Goal: Task Accomplishment & Management: Manage account settings

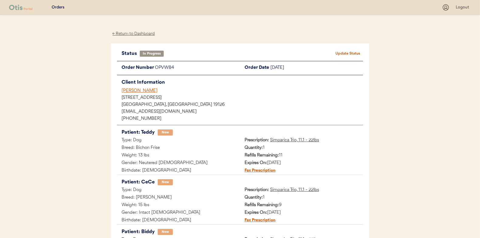
click at [139, 35] on div "← Return to Dashboard" at bounding box center [134, 33] width 46 height 7
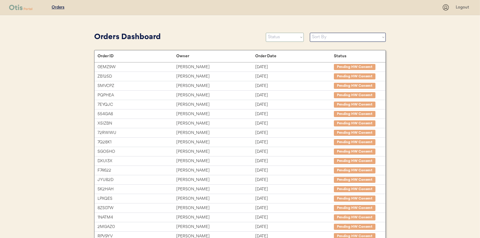
click at [279, 35] on select "Status On Hold New In Progress Complete Pending HW Consent Canceled" at bounding box center [285, 37] width 38 height 9
select select ""new""
click at [266, 33] on select "Status On Hold New In Progress Complete Pending HW Consent Canceled" at bounding box center [285, 37] width 38 height 9
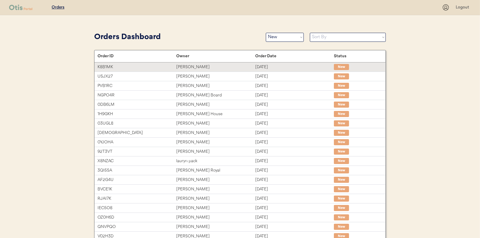
click at [229, 67] on div "Yuka Inoue" at bounding box center [215, 67] width 79 height 7
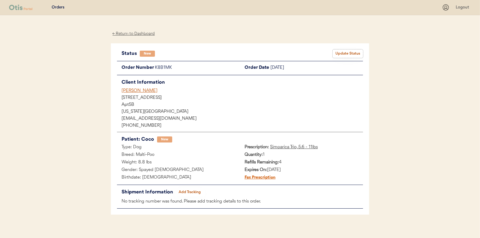
click at [339, 52] on button "Update Status" at bounding box center [348, 54] width 30 height 9
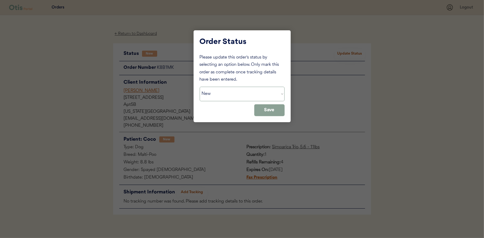
click at [211, 96] on select "Status On Hold New In Progress Complete Pending HW Consent Canceled" at bounding box center [242, 94] width 85 height 15
select select ""in_progress""
click at [200, 87] on select "Status On Hold New In Progress Complete Pending HW Consent Canceled" at bounding box center [242, 94] width 85 height 15
click at [280, 109] on button "Save" at bounding box center [270, 110] width 30 height 12
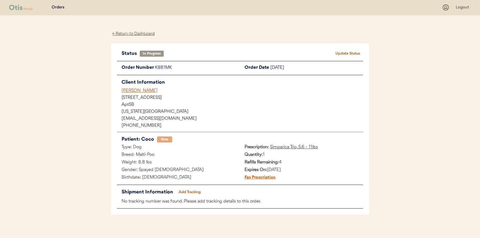
click at [129, 36] on div "← Return to Dashboard" at bounding box center [134, 33] width 46 height 7
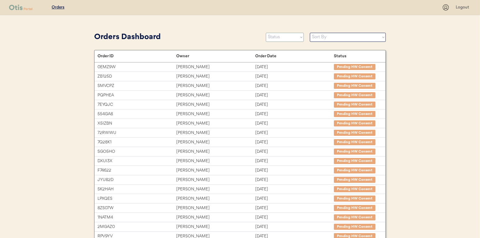
click at [274, 39] on select "Status On Hold New In Progress Complete Pending HW Consent Canceled" at bounding box center [285, 37] width 38 height 9
select select ""new""
click at [266, 33] on select "Status On Hold New In Progress Complete Pending HW Consent Canceled" at bounding box center [285, 37] width 38 height 9
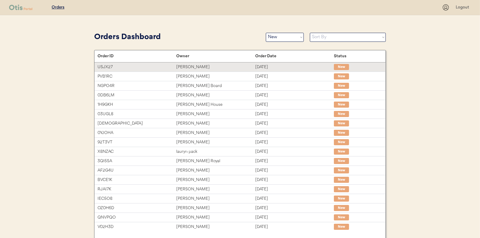
click at [179, 70] on div "Jerrod Mikels" at bounding box center [215, 67] width 79 height 7
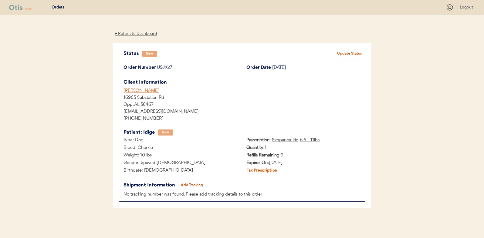
click at [342, 53] on button "Update Status" at bounding box center [350, 54] width 30 height 9
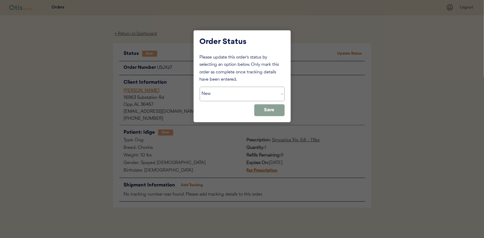
click at [231, 95] on select "Status On Hold New In Progress Complete Pending HW Consent Canceled" at bounding box center [242, 94] width 85 height 15
select select ""in_progress""
click at [200, 87] on select "Status On Hold New In Progress Complete Pending HW Consent Canceled" at bounding box center [242, 94] width 85 height 15
click at [276, 111] on button "Save" at bounding box center [270, 110] width 30 height 12
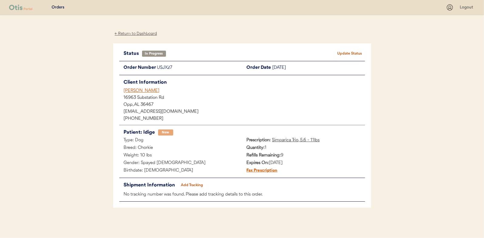
click at [145, 35] on div "← Return to Dashboard" at bounding box center [136, 33] width 46 height 7
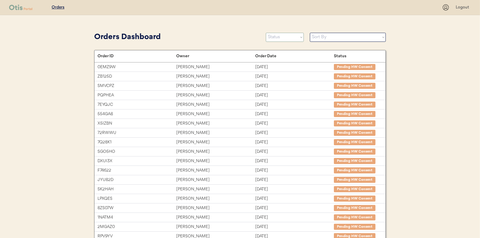
click at [276, 35] on select "Status On Hold New In Progress Complete Pending HW Consent Canceled" at bounding box center [285, 37] width 38 height 9
select select ""new""
click at [266, 33] on select "Status On Hold New In Progress Complete Pending HW Consent Canceled" at bounding box center [285, 37] width 38 height 9
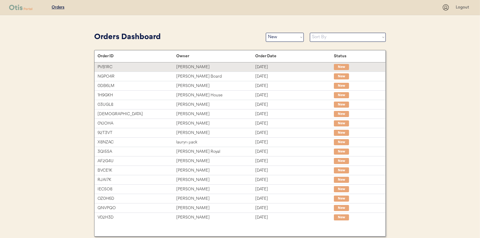
click at [186, 67] on div "[PERSON_NAME]" at bounding box center [215, 67] width 79 height 7
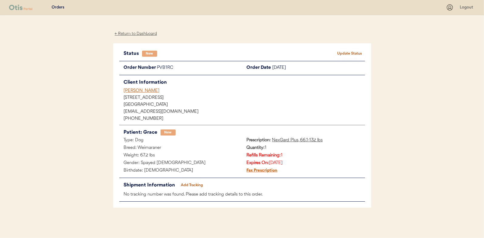
click at [125, 34] on div "← Return to Dashboard" at bounding box center [136, 33] width 46 height 7
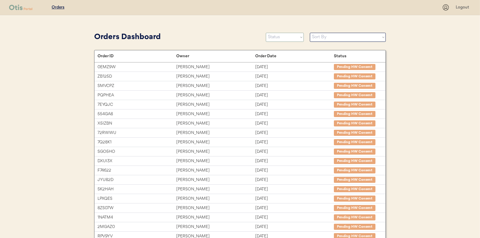
click at [281, 39] on select "Status On Hold New In Progress Complete Pending HW Consent Canceled" at bounding box center [285, 37] width 38 height 9
select select ""new""
click at [266, 33] on select "Status On Hold New In Progress Complete Pending HW Consent Canceled" at bounding box center [285, 37] width 38 height 9
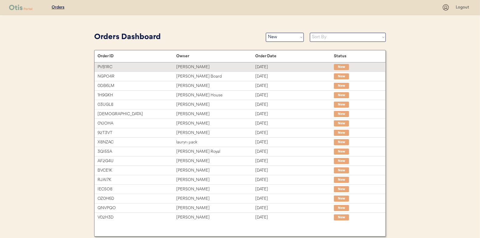
click at [238, 70] on div "Kelly Crawford-Herrmann" at bounding box center [215, 67] width 79 height 7
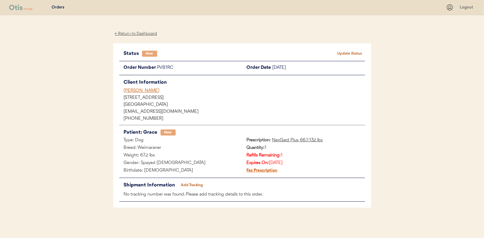
click at [352, 57] on button "Update Status" at bounding box center [350, 54] width 30 height 9
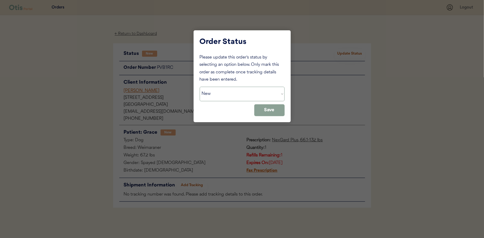
click at [219, 91] on select "Status On Hold New In Progress Complete Pending HW Consent Canceled" at bounding box center [242, 94] width 85 height 15
select select ""in_progress""
click at [200, 87] on select "Status On Hold New In Progress Complete Pending HW Consent Canceled" at bounding box center [242, 94] width 85 height 15
click at [276, 111] on button "Save" at bounding box center [270, 110] width 30 height 12
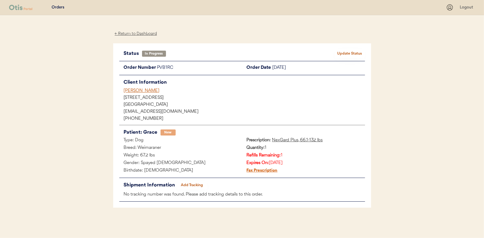
click at [130, 33] on div "← Return to Dashboard" at bounding box center [136, 33] width 46 height 7
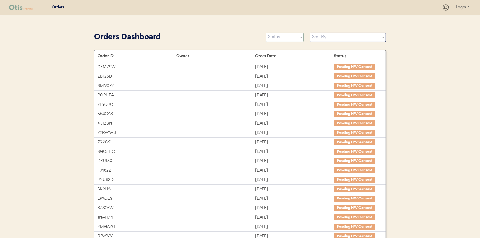
click at [296, 37] on select "Status On Hold New In Progress Complete Pending HW Consent Canceled" at bounding box center [285, 37] width 38 height 9
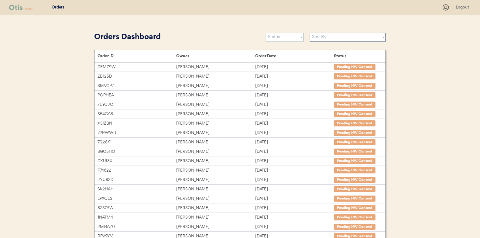
select select ""new""
click at [266, 33] on select "Status On Hold New In Progress Complete Pending HW Consent Canceled" at bounding box center [285, 37] width 38 height 9
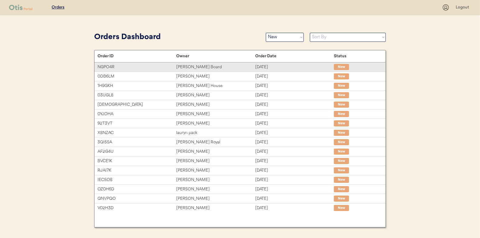
click at [278, 68] on div "[DATE]" at bounding box center [294, 67] width 79 height 7
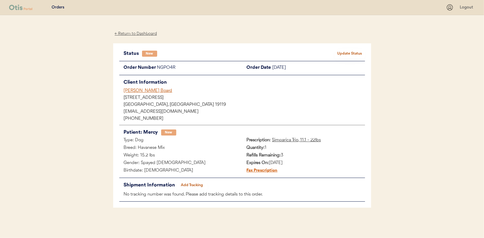
click at [348, 53] on button "Update Status" at bounding box center [350, 54] width 30 height 9
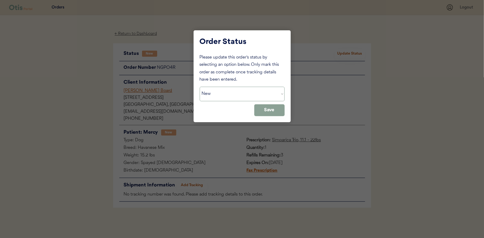
click at [238, 97] on select "Status On Hold New In Progress Complete Pending HW Consent Canceled" at bounding box center [242, 94] width 85 height 15
select select ""in_progress""
click at [200, 87] on select "Status On Hold New In Progress Complete Pending HW Consent Canceled" at bounding box center [242, 94] width 85 height 15
click at [273, 113] on button "Save" at bounding box center [270, 110] width 30 height 12
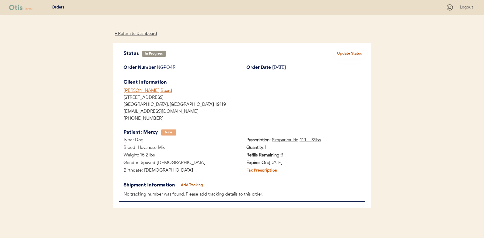
click at [147, 34] on div "← Return to Dashboard" at bounding box center [136, 33] width 46 height 7
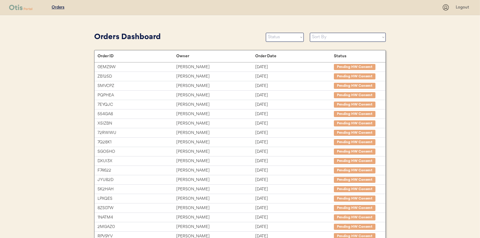
click at [283, 39] on select "Status On Hold New In Progress Complete Pending HW Consent Canceled" at bounding box center [285, 37] width 38 height 9
select select ""new""
click at [266, 33] on select "Status On Hold New In Progress Complete Pending HW Consent Canceled" at bounding box center [285, 37] width 38 height 9
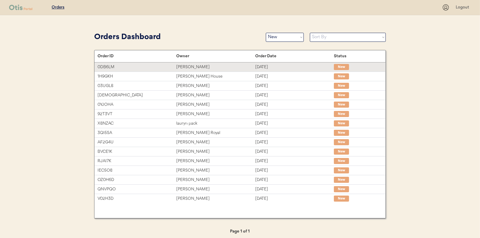
click at [226, 67] on div "Tara Barnhart" at bounding box center [215, 67] width 79 height 7
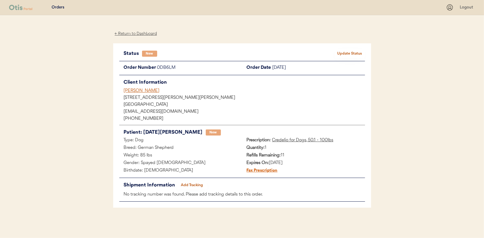
click at [344, 52] on button "Update Status" at bounding box center [350, 54] width 30 height 9
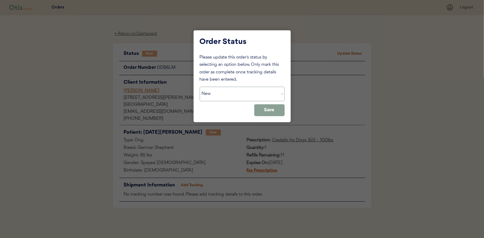
click at [226, 93] on select "Status On Hold New In Progress Complete Pending HW Consent Canceled" at bounding box center [242, 94] width 85 height 15
select select ""in_progress""
click at [200, 87] on select "Status On Hold New In Progress Complete Pending HW Consent Canceled" at bounding box center [242, 94] width 85 height 15
click at [264, 113] on button "Save" at bounding box center [270, 110] width 30 height 12
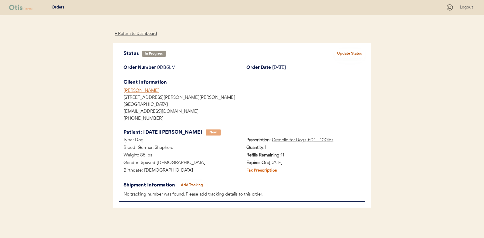
click at [119, 32] on div "← Return to Dashboard" at bounding box center [136, 33] width 46 height 7
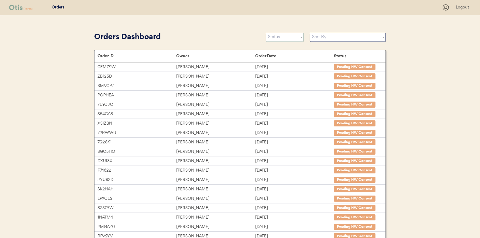
click at [284, 39] on select "Status On Hold New In Progress Complete Pending HW Consent Canceled" at bounding box center [285, 37] width 38 height 9
select select ""new""
click at [266, 33] on select "Status On Hold New In Progress Complete Pending HW Consent Canceled" at bounding box center [285, 37] width 38 height 9
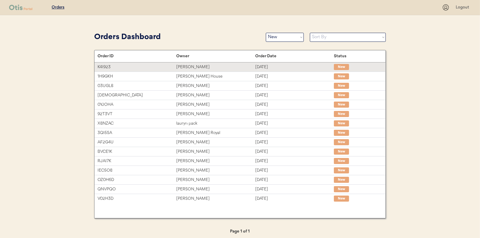
click at [176, 68] on div "[PERSON_NAME]" at bounding box center [215, 67] width 79 height 7
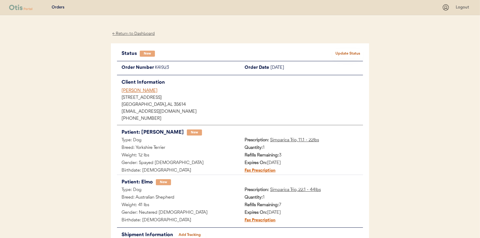
click at [338, 53] on button "Update Status" at bounding box center [348, 54] width 30 height 9
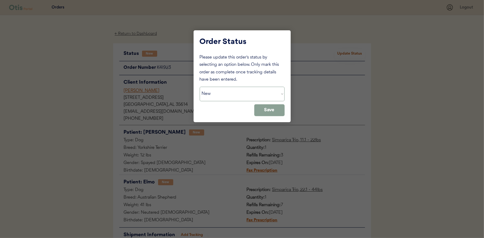
click at [268, 99] on select "Status On Hold New In Progress Complete Pending HW Consent Canceled" at bounding box center [242, 94] width 85 height 15
select select ""in_progress""
click at [200, 87] on select "Status On Hold New In Progress Complete Pending HW Consent Canceled" at bounding box center [242, 94] width 85 height 15
click at [274, 112] on button "Save" at bounding box center [270, 110] width 30 height 12
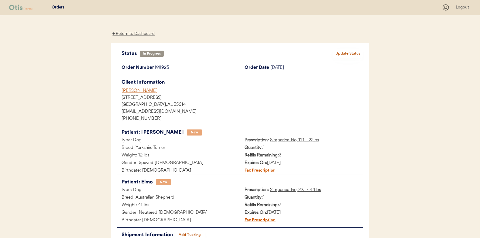
click at [119, 32] on div "← Return to Dashboard" at bounding box center [134, 33] width 46 height 7
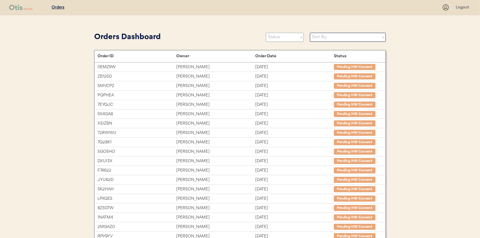
click at [280, 37] on select "Status On Hold New In Progress Complete Pending HW Consent Canceled" at bounding box center [285, 37] width 38 height 9
select select ""new""
click at [266, 33] on select "Status On Hold New In Progress Complete Pending HW Consent Canceled" at bounding box center [285, 37] width 38 height 9
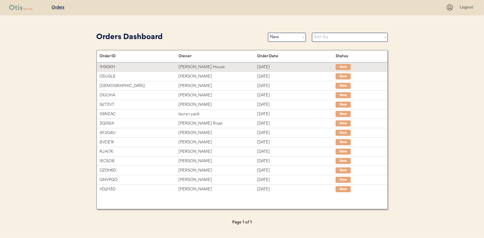
click at [209, 65] on div "Casey House" at bounding box center [218, 67] width 79 height 7
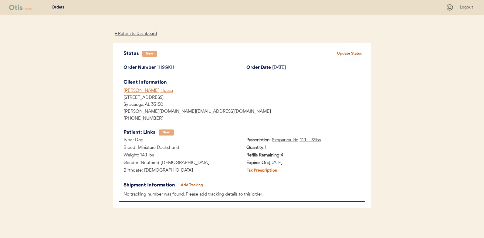
click at [347, 53] on button "Update Status" at bounding box center [350, 54] width 30 height 9
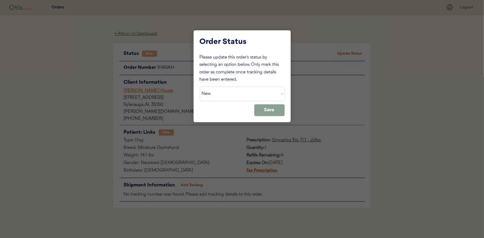
click at [248, 102] on div "Please update this order's status by selecting an option below. Only mark this …" at bounding box center [242, 85] width 85 height 62
click at [244, 97] on select "Status On Hold New In Progress Complete Pending HW Consent Canceled" at bounding box center [242, 94] width 85 height 15
select select ""in_progress""
click at [200, 87] on select "Status On Hold New In Progress Complete Pending HW Consent Canceled" at bounding box center [242, 94] width 85 height 15
click at [274, 114] on button "Save" at bounding box center [270, 110] width 30 height 12
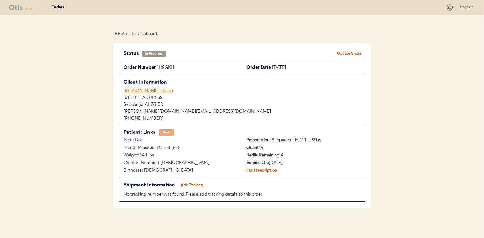
click at [342, 55] on button "Update Status" at bounding box center [350, 54] width 30 height 9
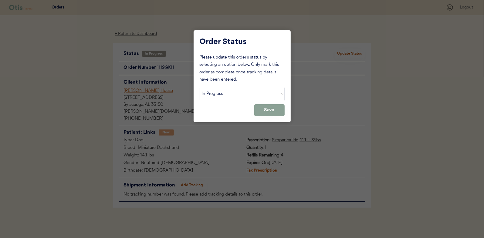
click at [353, 94] on div at bounding box center [242, 119] width 484 height 238
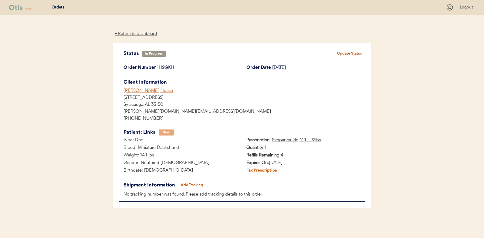
click at [141, 34] on div "← Return to Dashboard" at bounding box center [136, 33] width 46 height 7
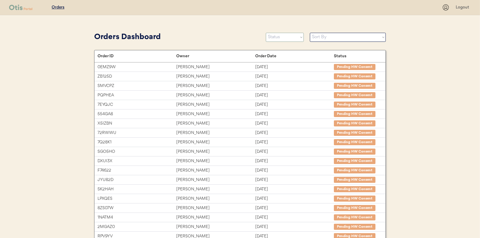
click at [282, 36] on select "Status On Hold New In Progress Complete Pending HW Consent Canceled" at bounding box center [285, 37] width 38 height 9
click at [266, 33] on select "Status On Hold New In Progress Complete Pending HW Consent Canceled" at bounding box center [285, 37] width 38 height 9
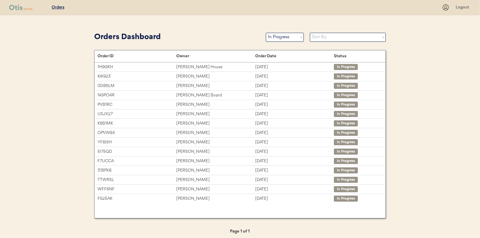
click at [286, 39] on select "Status On Hold New In Progress Complete Pending HW Consent Canceled" at bounding box center [285, 37] width 38 height 9
select select ""new""
click at [266, 33] on select "Status On Hold New In Progress Complete Pending HW Consent Canceled" at bounding box center [285, 37] width 38 height 9
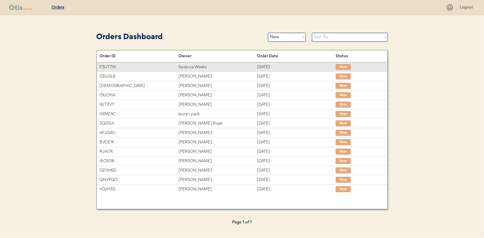
click at [183, 65] on div "Savanna Weeks" at bounding box center [218, 67] width 79 height 7
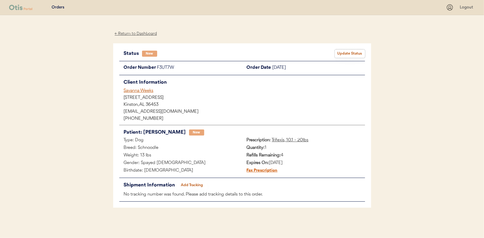
click at [347, 57] on button "Update Status" at bounding box center [350, 54] width 30 height 9
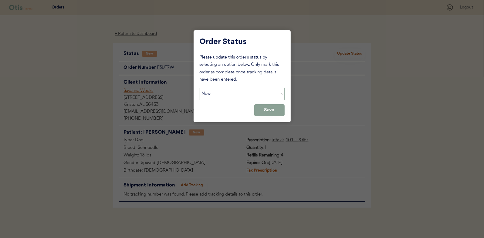
drag, startPoint x: 256, startPoint y: 92, endPoint x: 255, endPoint y: 95, distance: 3.3
click at [256, 92] on select "Status On Hold New In Progress Complete Pending HW Consent Canceled" at bounding box center [242, 94] width 85 height 15
select select ""in_progress""
click at [200, 87] on select "Status On Hold New In Progress Complete Pending HW Consent Canceled" at bounding box center [242, 94] width 85 height 15
click at [273, 106] on button "Save" at bounding box center [270, 110] width 30 height 12
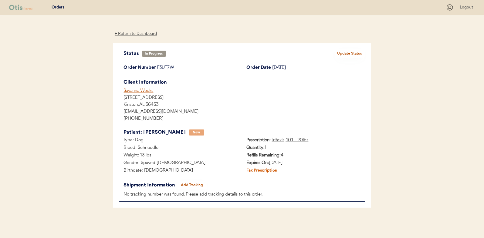
click at [143, 34] on div "← Return to Dashboard" at bounding box center [136, 33] width 46 height 7
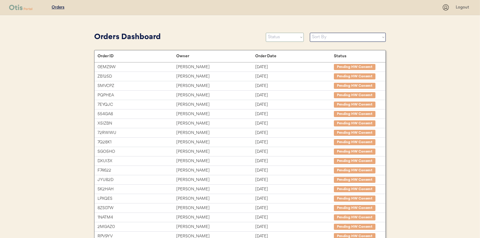
click at [282, 37] on select "Status On Hold New In Progress Complete Pending HW Consent Canceled" at bounding box center [285, 37] width 38 height 9
select select ""new""
click at [266, 33] on select "Status On Hold New In Progress Complete Pending HW Consent Canceled" at bounding box center [285, 37] width 38 height 9
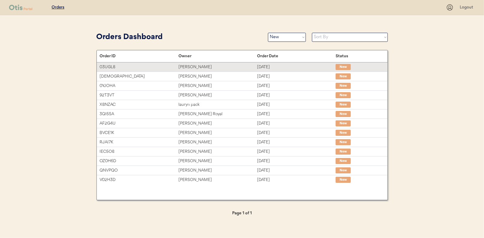
click at [204, 65] on div "[PERSON_NAME]" at bounding box center [218, 67] width 79 height 7
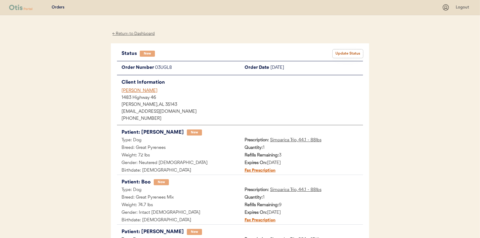
click at [343, 50] on button "Update Status" at bounding box center [348, 54] width 30 height 9
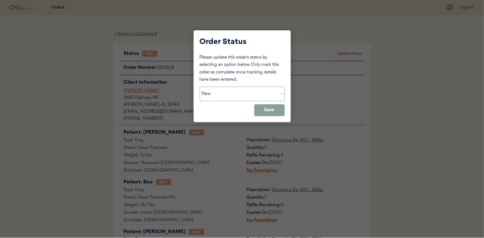
click at [240, 98] on select "Status On Hold New In Progress Complete Pending HW Consent Canceled" at bounding box center [242, 94] width 85 height 15
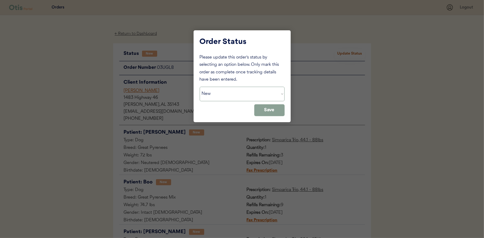
select select ""in_progress""
click at [200, 87] on select "Status On Hold New In Progress Complete Pending HW Consent Canceled" at bounding box center [242, 94] width 85 height 15
click at [264, 114] on button "Save" at bounding box center [270, 110] width 30 height 12
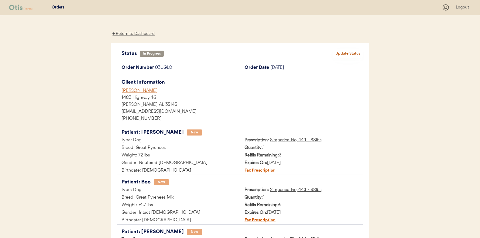
click at [137, 34] on div "← Return to Dashboard" at bounding box center [134, 33] width 46 height 7
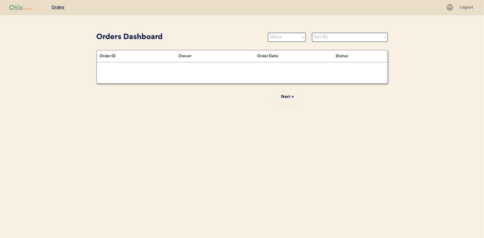
click at [291, 37] on select "Status On Hold New In Progress Complete Pending HW Consent Canceled" at bounding box center [287, 37] width 38 height 9
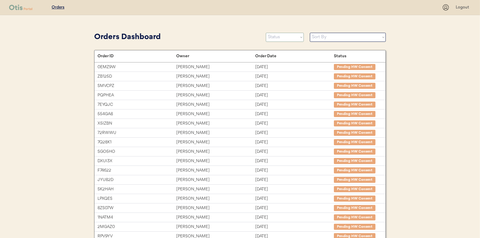
select select ""new""
click at [266, 33] on select "Status On Hold New In Progress Complete Pending HW Consent Canceled" at bounding box center [285, 37] width 38 height 9
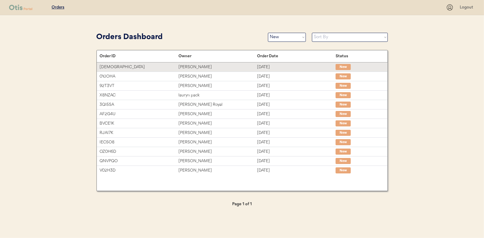
click at [278, 66] on div "[DATE]" at bounding box center [296, 67] width 79 height 7
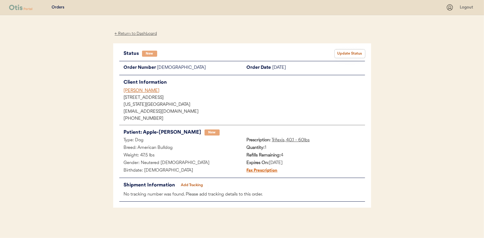
click at [341, 51] on button "Update Status" at bounding box center [350, 54] width 30 height 9
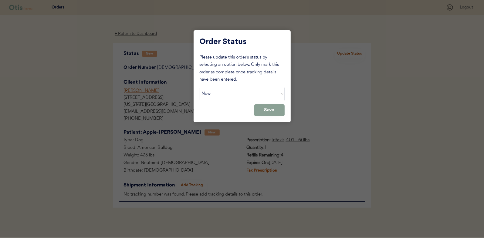
click at [223, 92] on select "Status On Hold New In Progress Complete Pending HW Consent Canceled" at bounding box center [242, 94] width 85 height 15
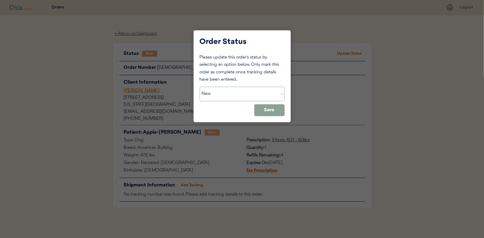
select select ""in_progress""
click at [200, 87] on select "Status On Hold New In Progress Complete Pending HW Consent Canceled" at bounding box center [242, 94] width 85 height 15
click at [259, 111] on button "Save" at bounding box center [270, 110] width 30 height 12
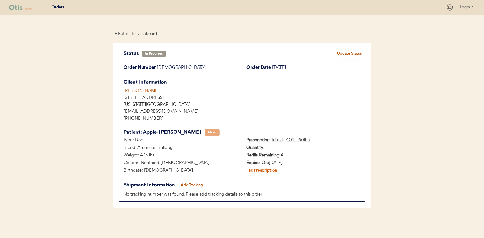
click at [143, 32] on div "← Return to Dashboard" at bounding box center [136, 33] width 46 height 7
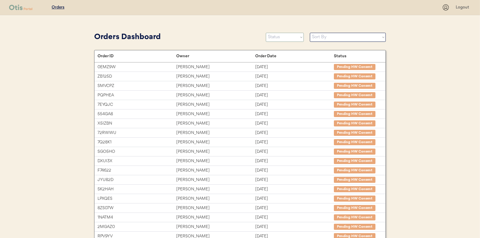
click at [287, 36] on select "Status On Hold New In Progress Complete Pending HW Consent Canceled" at bounding box center [285, 37] width 38 height 9
select select ""new""
click at [266, 33] on select "Status On Hold New In Progress Complete Pending HW Consent Canceled" at bounding box center [285, 37] width 38 height 9
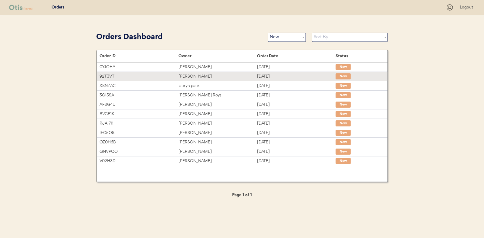
click at [221, 69] on div "[PERSON_NAME]" at bounding box center [218, 67] width 79 height 7
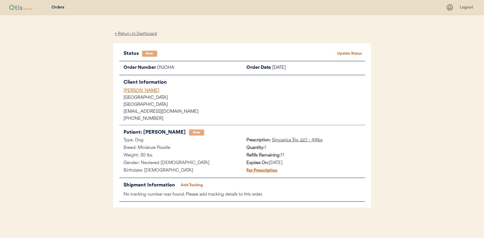
click at [345, 53] on button "Update Status" at bounding box center [350, 54] width 30 height 9
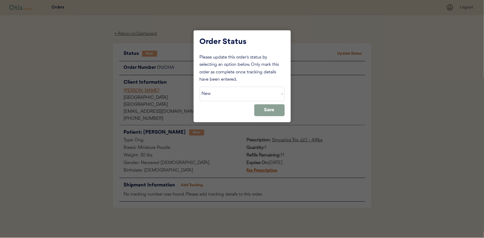
click at [250, 91] on select "Status On Hold New In Progress Complete Pending HW Consent Canceled" at bounding box center [242, 94] width 85 height 15
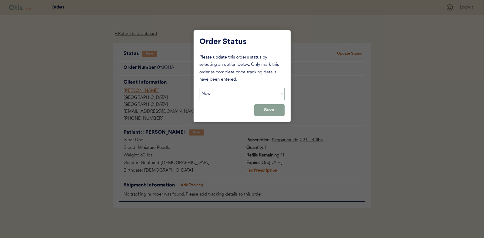
select select ""in_progress""
click at [200, 87] on select "Status On Hold New In Progress Complete Pending HW Consent Canceled" at bounding box center [242, 94] width 85 height 15
click at [271, 112] on button "Save" at bounding box center [270, 110] width 30 height 12
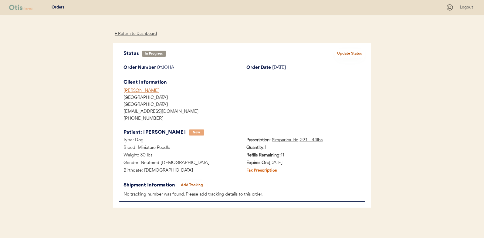
click at [136, 35] on div "← Return to Dashboard" at bounding box center [136, 33] width 46 height 7
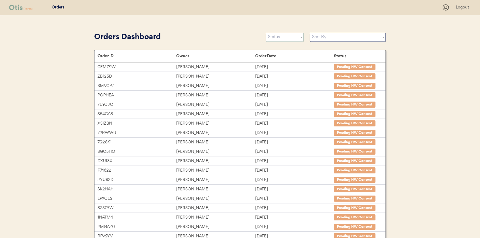
click at [280, 40] on select "Status On Hold New In Progress Complete Pending HW Consent Canceled" at bounding box center [285, 37] width 38 height 9
select select ""new""
click at [266, 33] on select "Status On Hold New In Progress Complete Pending HW Consent Canceled" at bounding box center [285, 37] width 38 height 9
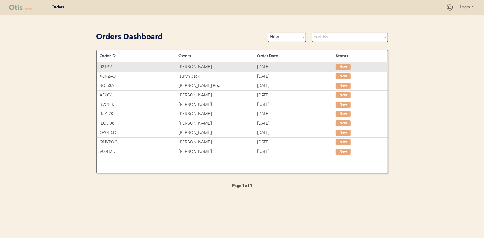
click at [234, 68] on div "[PERSON_NAME]" at bounding box center [218, 67] width 79 height 7
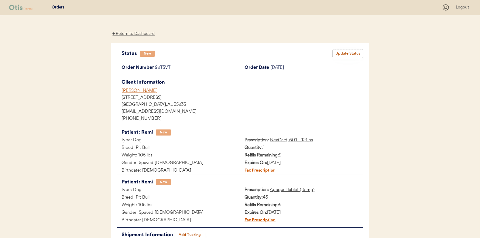
click at [347, 53] on button "Update Status" at bounding box center [348, 54] width 30 height 9
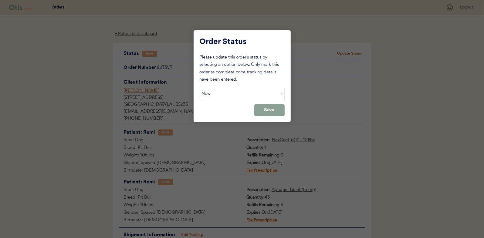
click at [242, 85] on div "Please update this order's status by selecting an option below. Only mark this …" at bounding box center [242, 85] width 85 height 62
click at [239, 92] on select "Status On Hold New In Progress Complete Pending HW Consent Canceled" at bounding box center [242, 94] width 85 height 15
select select ""in_progress""
click at [200, 87] on select "Status On Hold New In Progress Complete Pending HW Consent Canceled" at bounding box center [242, 94] width 85 height 15
click at [273, 111] on button "Save" at bounding box center [270, 110] width 30 height 12
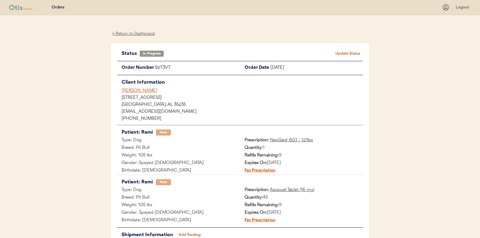
click at [142, 32] on div "← Return to Dashboard" at bounding box center [134, 33] width 46 height 7
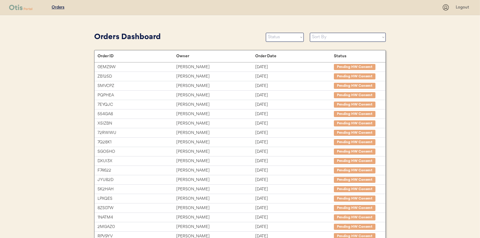
click at [285, 38] on select "Status On Hold New In Progress Complete Pending HW Consent Canceled" at bounding box center [285, 37] width 38 height 9
select select ""new""
click at [266, 33] on select "Status On Hold New In Progress Complete Pending HW Consent Canceled" at bounding box center [285, 37] width 38 height 9
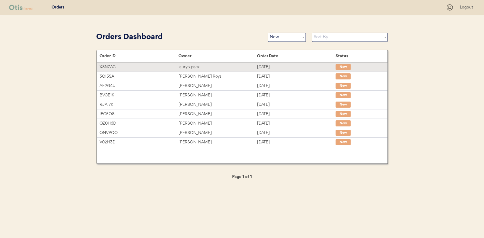
click at [234, 67] on div "lauryn pack" at bounding box center [218, 67] width 79 height 7
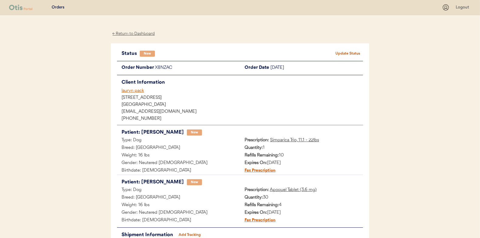
click at [347, 54] on button "Update Status" at bounding box center [348, 54] width 30 height 9
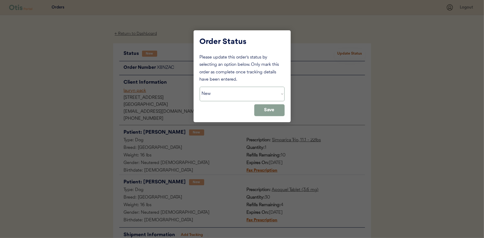
click at [235, 94] on select "Status On Hold New In Progress Complete Pending HW Consent Canceled" at bounding box center [242, 94] width 85 height 15
select select ""in_progress""
click at [200, 87] on select "Status On Hold New In Progress Complete Pending HW Consent Canceled" at bounding box center [242, 94] width 85 height 15
click at [267, 113] on button "Save" at bounding box center [270, 110] width 30 height 12
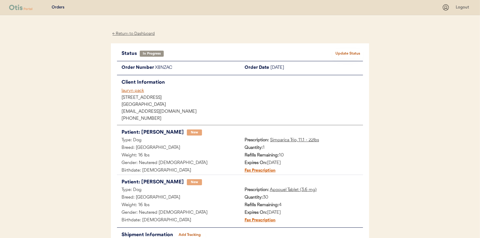
click at [133, 32] on div "← Return to Dashboard" at bounding box center [134, 33] width 46 height 7
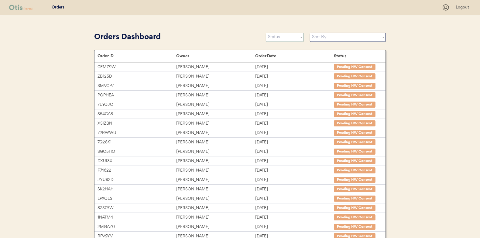
click at [277, 39] on select "Status On Hold New In Progress Complete Pending HW Consent Canceled" at bounding box center [285, 37] width 38 height 9
select select ""new""
click at [266, 33] on select "Status On Hold New In Progress Complete Pending HW Consent Canceled" at bounding box center [285, 37] width 38 height 9
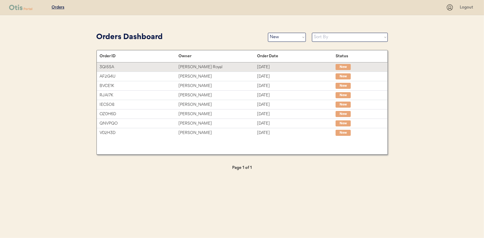
click at [273, 65] on div "[DATE]" at bounding box center [296, 67] width 79 height 7
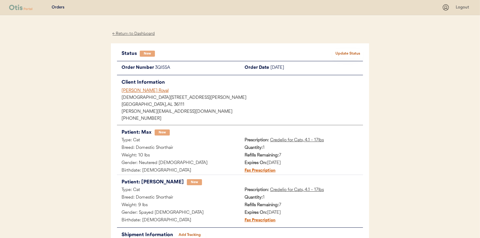
click at [351, 50] on button "Update Status" at bounding box center [348, 54] width 30 height 9
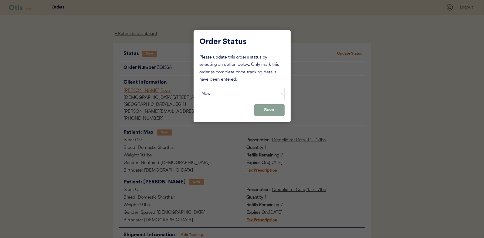
click at [227, 95] on select "Status On Hold New In Progress Complete Pending HW Consent Canceled" at bounding box center [242, 94] width 85 height 15
select select ""in_progress""
click at [200, 87] on select "Status On Hold New In Progress Complete Pending HW Consent Canceled" at bounding box center [242, 94] width 85 height 15
click at [276, 109] on button "Save" at bounding box center [270, 110] width 30 height 12
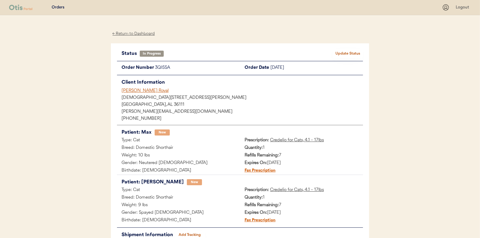
click at [136, 31] on div "← Return to Dashboard" at bounding box center [134, 33] width 46 height 7
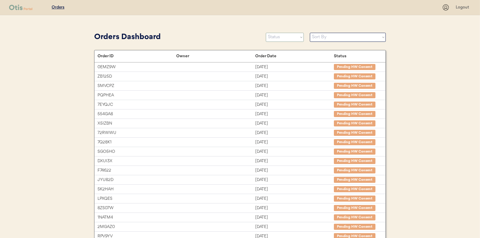
click at [289, 36] on select "Status On Hold New In Progress Complete Pending HW Consent Canceled" at bounding box center [285, 37] width 38 height 9
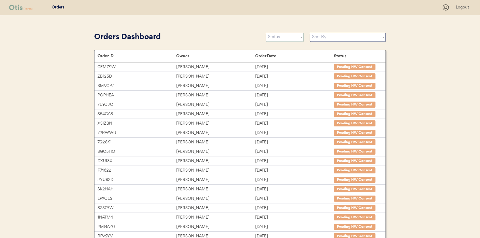
select select ""new""
click at [266, 33] on select "Status On Hold New In Progress Complete Pending HW Consent Canceled" at bounding box center [285, 37] width 38 height 9
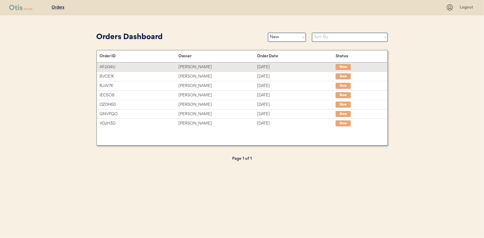
click at [163, 67] on div "AF2G4U" at bounding box center [139, 67] width 79 height 7
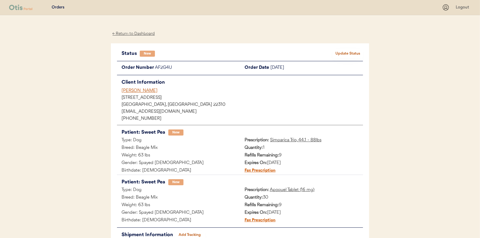
click at [355, 53] on button "Update Status" at bounding box center [348, 54] width 30 height 9
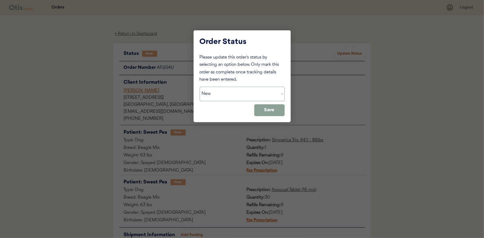
click at [232, 99] on select "Status On Hold New In Progress Complete Pending HW Consent Canceled" at bounding box center [242, 94] width 85 height 15
select select ""in_progress""
click at [200, 87] on select "Status On Hold New In Progress Complete Pending HW Consent Canceled" at bounding box center [242, 94] width 85 height 15
click at [278, 112] on button "Save" at bounding box center [270, 110] width 30 height 12
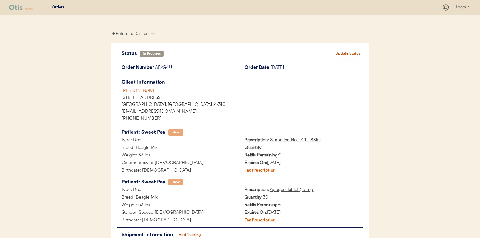
click at [116, 34] on div "← Return to Dashboard" at bounding box center [134, 33] width 46 height 7
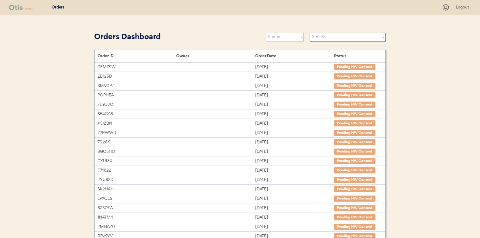
click at [290, 36] on select "Status On Hold New In Progress Complete Pending HW Consent Canceled" at bounding box center [285, 37] width 38 height 9
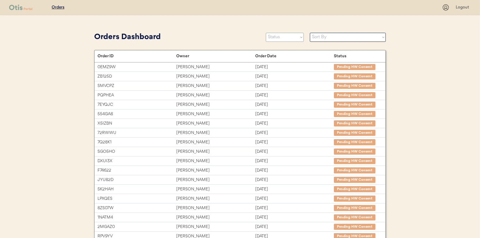
select select ""new""
click at [266, 33] on select "Status On Hold New In Progress Complete Pending HW Consent Canceled" at bounding box center [285, 37] width 38 height 9
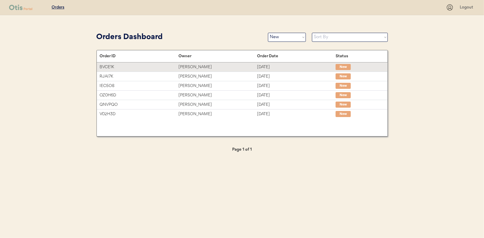
click at [189, 67] on div "Amy Cosentino" at bounding box center [218, 67] width 79 height 7
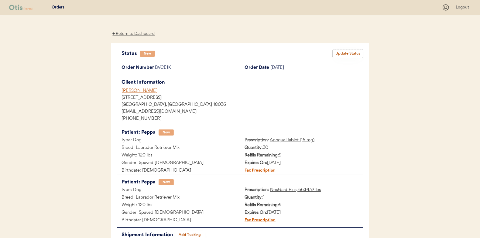
click at [349, 53] on button "Update Status" at bounding box center [348, 54] width 30 height 9
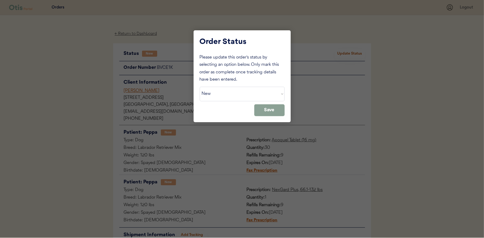
click at [237, 87] on select "Status On Hold New In Progress Complete Pending HW Consent Canceled" at bounding box center [242, 94] width 85 height 15
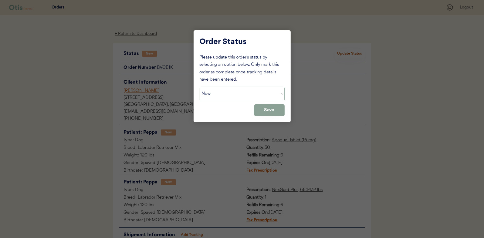
select select ""in_progress""
click at [200, 87] on select "Status On Hold New In Progress Complete Pending HW Consent Canceled" at bounding box center [242, 94] width 85 height 15
click at [281, 109] on button "Save" at bounding box center [270, 110] width 30 height 12
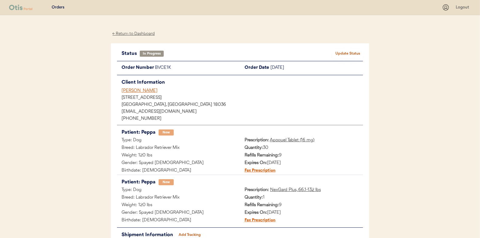
click at [145, 34] on div "← Return to Dashboard" at bounding box center [134, 33] width 46 height 7
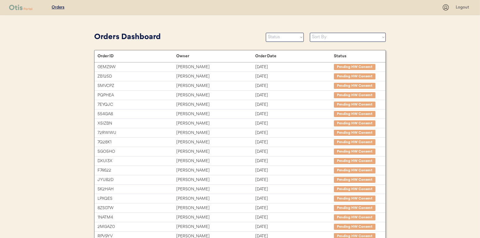
click at [272, 42] on select "Status On Hold New In Progress Complete Pending HW Consent Canceled" at bounding box center [285, 37] width 38 height 9
select select ""new""
click at [266, 33] on select "Status On Hold New In Progress Complete Pending HW Consent Canceled" at bounding box center [285, 37] width 38 height 9
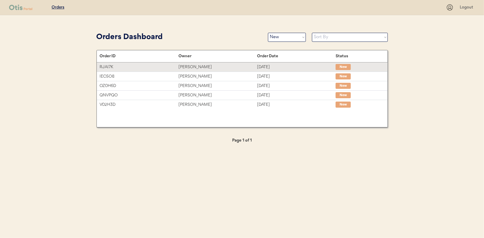
click at [289, 67] on div "[DATE]" at bounding box center [296, 67] width 79 height 7
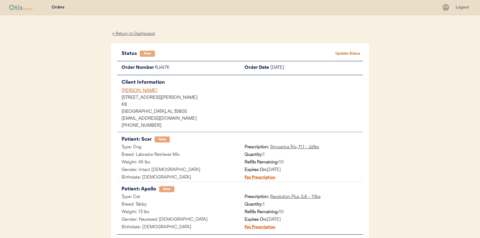
click at [347, 50] on button "Update Status" at bounding box center [348, 54] width 30 height 9
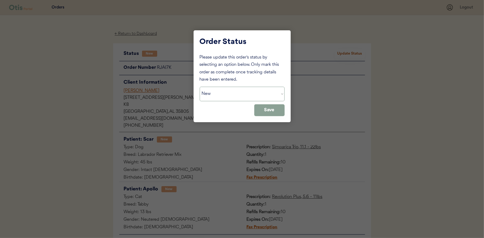
click at [243, 92] on select "Status On Hold New In Progress Complete Pending HW Consent Canceled" at bounding box center [242, 94] width 85 height 15
select select ""in_progress""
click at [200, 87] on select "Status On Hold New In Progress Complete Pending HW Consent Canceled" at bounding box center [242, 94] width 85 height 15
click at [276, 111] on button "Save" at bounding box center [270, 110] width 30 height 12
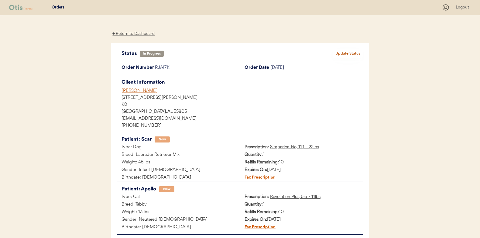
click at [122, 33] on div "← Return to Dashboard" at bounding box center [134, 33] width 46 height 7
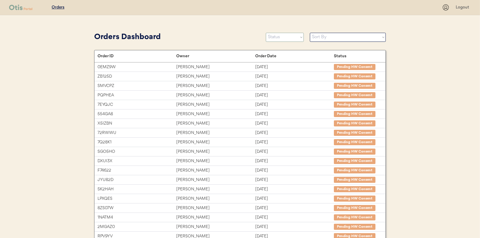
click at [291, 33] on select "Status On Hold New In Progress Complete Pending HW Consent Canceled" at bounding box center [285, 37] width 38 height 9
click at [266, 33] on select "Status On Hold New In Progress Complete Pending HW Consent Canceled" at bounding box center [285, 37] width 38 height 9
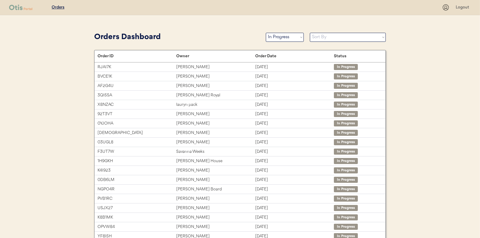
click at [280, 39] on select "Status On Hold New In Progress Complete Pending HW Consent Canceled" at bounding box center [285, 37] width 38 height 9
select select ""new""
click at [266, 33] on select "Status On Hold New In Progress Complete Pending HW Consent Canceled" at bounding box center [285, 37] width 38 height 9
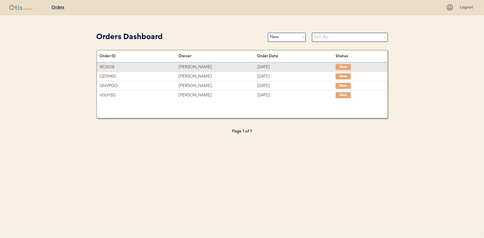
click at [171, 67] on div "IEC5O8" at bounding box center [139, 67] width 79 height 7
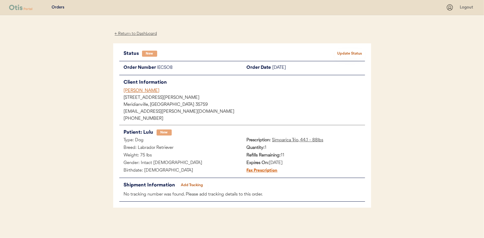
click at [341, 52] on button "Update Status" at bounding box center [350, 54] width 30 height 9
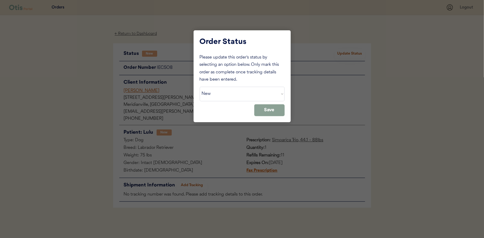
click at [232, 99] on select "Status On Hold New In Progress Complete Pending HW Consent Canceled" at bounding box center [242, 94] width 85 height 15
select select ""in_progress""
click at [200, 87] on select "Status On Hold New In Progress Complete Pending HW Consent Canceled" at bounding box center [242, 94] width 85 height 15
click at [261, 108] on button "Save" at bounding box center [270, 110] width 30 height 12
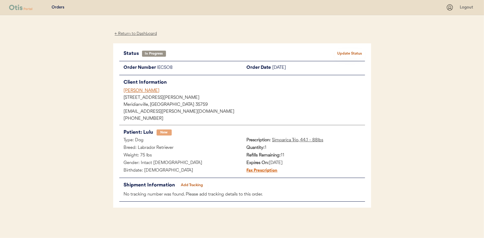
click at [138, 35] on div "← Return to Dashboard" at bounding box center [136, 33] width 46 height 7
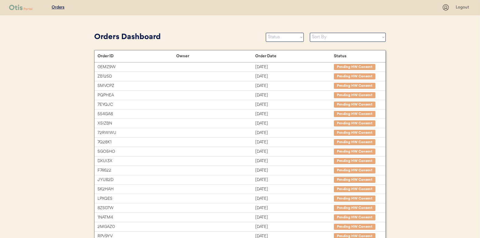
click at [275, 38] on select "Status On Hold New In Progress Complete Pending HW Consent Canceled" at bounding box center [285, 37] width 38 height 9
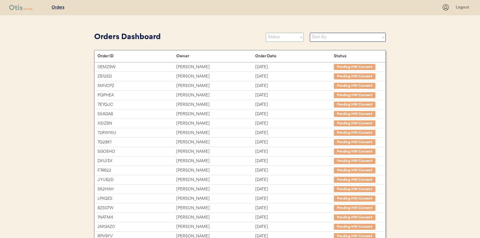
select select ""new""
click at [266, 33] on select "Status On Hold New In Progress Complete Pending HW Consent Canceled" at bounding box center [285, 37] width 38 height 9
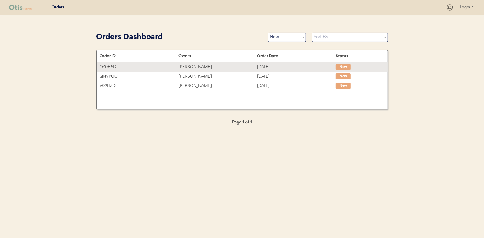
click at [178, 69] on div "OZ0H6D" at bounding box center [139, 67] width 79 height 7
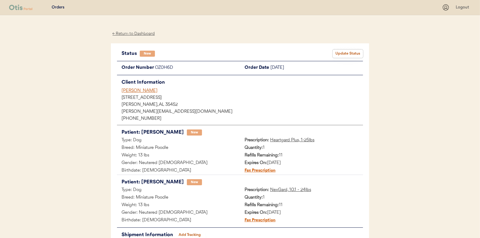
click at [350, 52] on button "Update Status" at bounding box center [348, 54] width 30 height 9
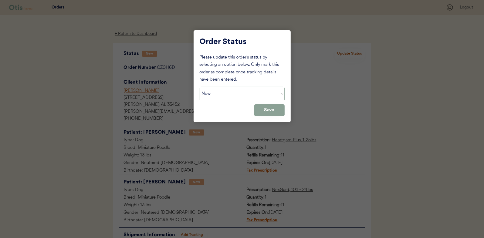
click at [206, 95] on select "Status On Hold New In Progress Complete Pending HW Consent Canceled" at bounding box center [242, 94] width 85 height 15
select select ""in_progress""
click at [200, 87] on select "Status On Hold New In Progress Complete Pending HW Consent Canceled" at bounding box center [242, 94] width 85 height 15
click at [268, 110] on button "Save" at bounding box center [270, 110] width 30 height 12
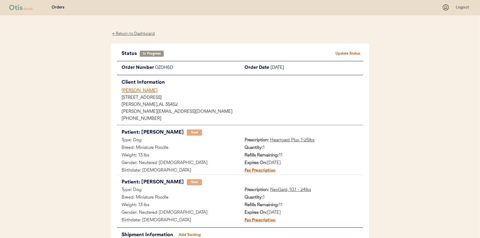
click at [126, 34] on div "← Return to Dashboard" at bounding box center [134, 33] width 46 height 7
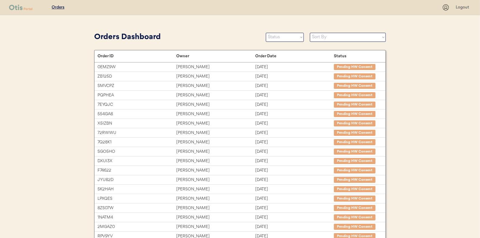
click at [274, 41] on select "Status On Hold New In Progress Complete Pending HW Consent Canceled" at bounding box center [285, 37] width 38 height 9
select select ""new""
click at [266, 33] on select "Status On Hold New In Progress Complete Pending HW Consent Canceled" at bounding box center [285, 37] width 38 height 9
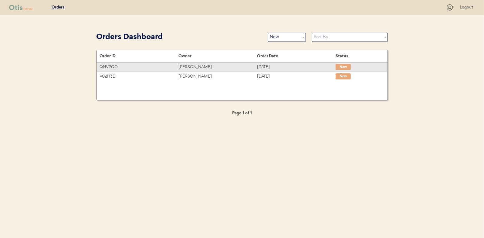
click at [221, 69] on div "[PERSON_NAME]" at bounding box center [218, 67] width 79 height 7
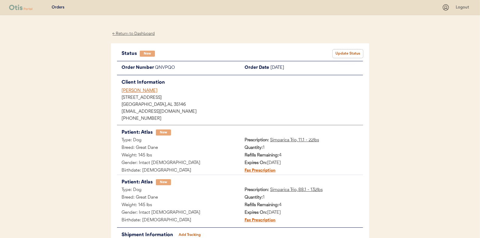
click at [341, 53] on button "Update Status" at bounding box center [348, 54] width 30 height 9
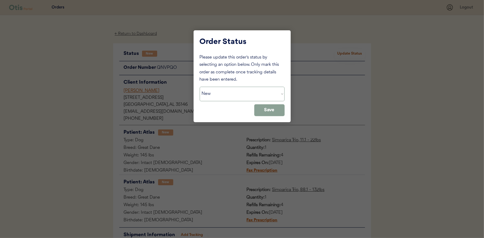
click at [255, 98] on select "Status On Hold New In Progress Complete Pending HW Consent Canceled" at bounding box center [242, 94] width 85 height 15
select select ""in_progress""
click at [200, 87] on select "Status On Hold New In Progress Complete Pending HW Consent Canceled" at bounding box center [242, 94] width 85 height 15
click at [268, 106] on button "Save" at bounding box center [270, 110] width 30 height 12
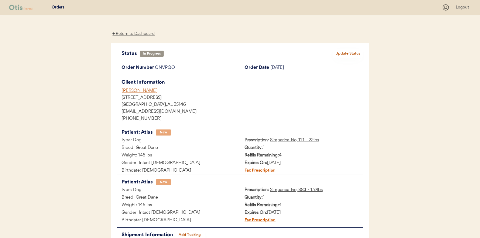
click at [117, 32] on div "← Return to Dashboard" at bounding box center [134, 33] width 46 height 7
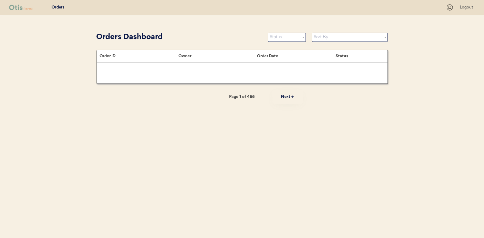
click at [280, 37] on select "Status On Hold New In Progress Complete Pending HW Consent Canceled" at bounding box center [287, 37] width 38 height 9
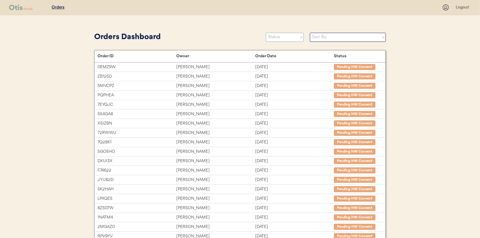
select select ""new""
click at [266, 33] on select "Status On Hold New In Progress Complete Pending HW Consent Canceled" at bounding box center [285, 37] width 38 height 9
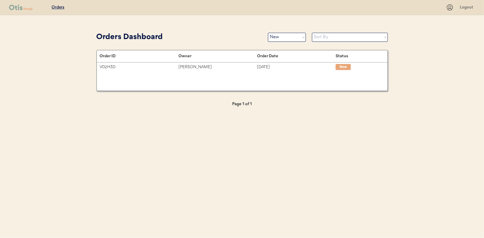
click at [224, 70] on div "Nathan Lehman" at bounding box center [218, 67] width 79 height 7
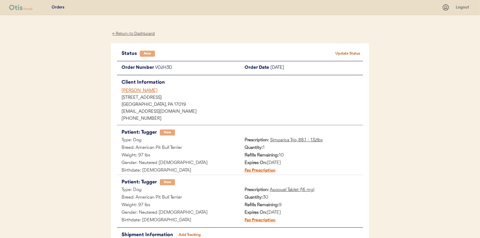
click at [349, 55] on button "Update Status" at bounding box center [348, 54] width 30 height 9
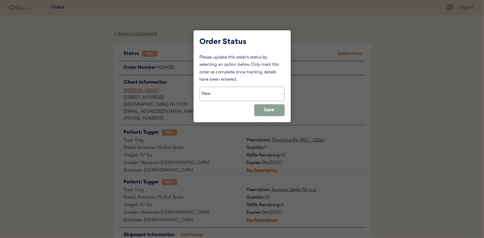
drag, startPoint x: 239, startPoint y: 95, endPoint x: 234, endPoint y: 101, distance: 7.5
click at [239, 95] on select "Status On Hold New In Progress Complete Pending HW Consent Canceled" at bounding box center [242, 94] width 85 height 15
select select ""in_progress""
click at [200, 87] on select "Status On Hold New In Progress Complete Pending HW Consent Canceled" at bounding box center [242, 94] width 85 height 15
click at [282, 112] on button "Save" at bounding box center [270, 110] width 30 height 12
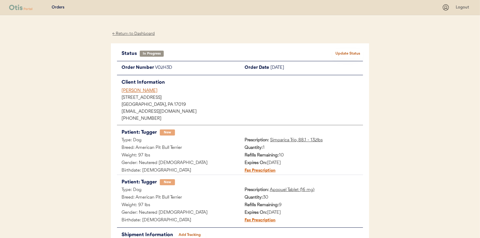
click at [123, 34] on div "← Return to Dashboard" at bounding box center [134, 33] width 46 height 7
